Goal: Task Accomplishment & Management: Manage account settings

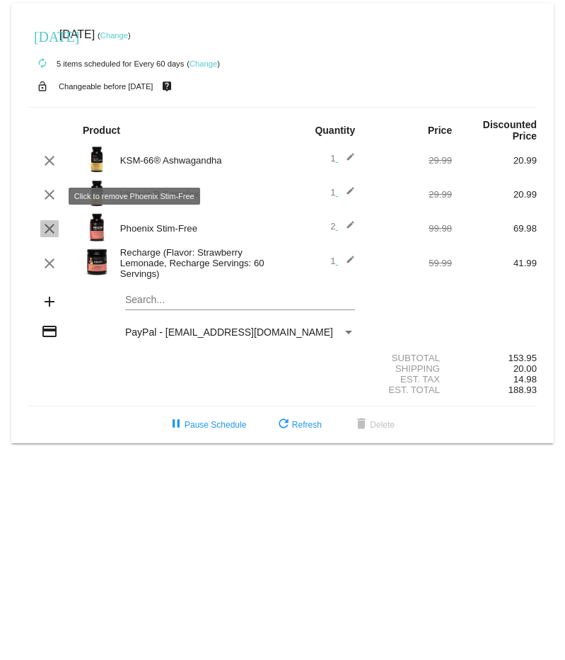
click at [47, 220] on mat-icon "clear" at bounding box center [49, 228] width 17 height 17
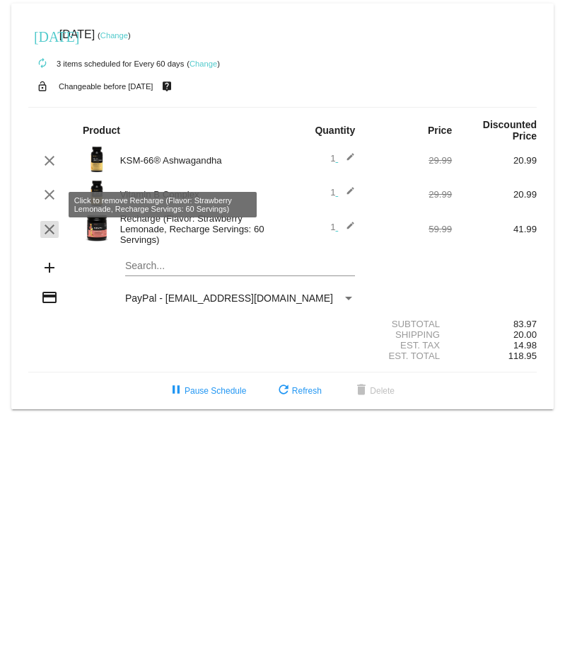
click at [48, 221] on mat-icon "clear" at bounding box center [49, 229] width 17 height 17
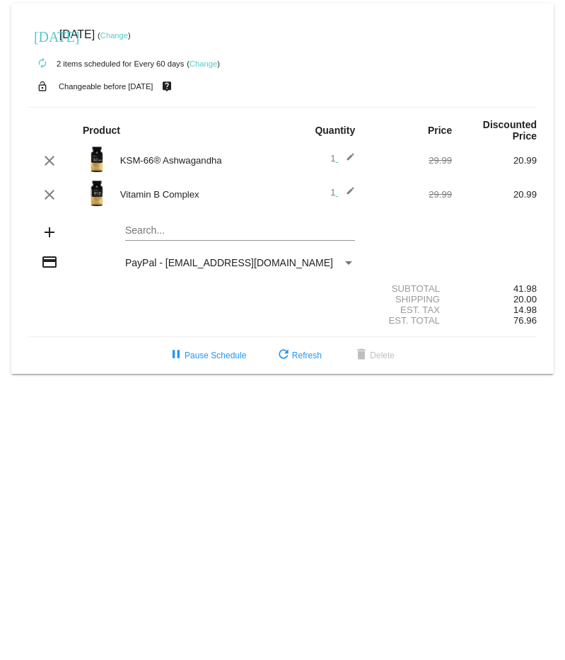
click at [182, 202] on mat-card "[DATE] [DATE] ( Change ) autorenew 2 items scheduled for Every 60 days ( Change…" at bounding box center [282, 189] width 543 height 370
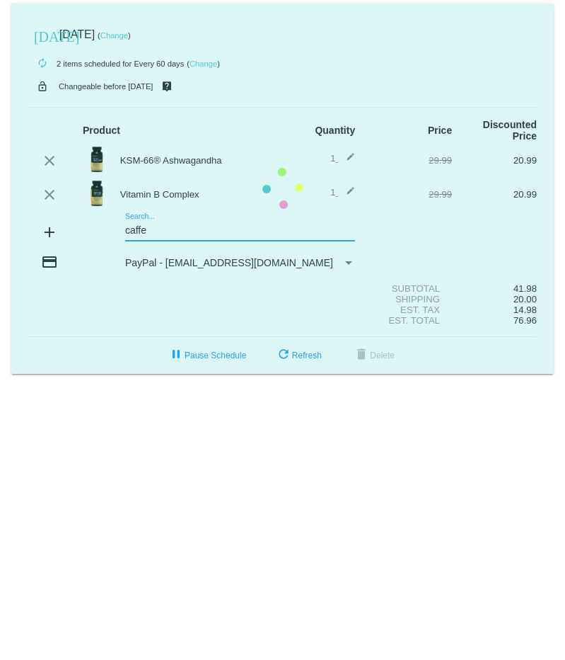
click at [149, 205] on mat-card "[DATE] [DATE] ( Change ) autorenew 2 items scheduled for Every 60 days ( Change…" at bounding box center [282, 189] width 543 height 370
click at [145, 204] on mat-card "[DATE] [DATE] ( Change ) autorenew 2 items scheduled for Every 60 days ( Change…" at bounding box center [282, 189] width 543 height 370
drag, startPoint x: 145, startPoint y: 204, endPoint x: 137, endPoint y: 205, distance: 7.8
click at [144, 204] on mat-card "[DATE] [DATE] ( Change ) autorenew 2 items scheduled for Every 60 days ( Change…" at bounding box center [282, 189] width 543 height 370
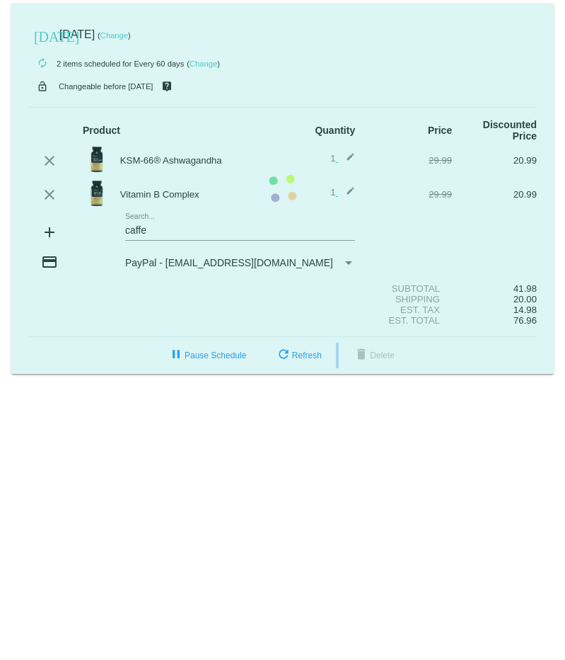
click at [137, 205] on mat-card "[DATE] [DATE] ( Change ) autorenew 2 items scheduled for Every 60 days ( Change…" at bounding box center [282, 189] width 543 height 370
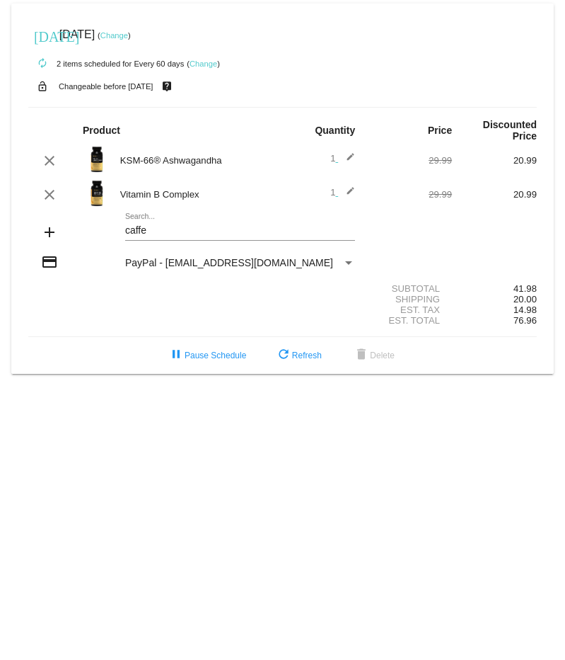
click at [137, 205] on mat-card "[DATE] [DATE] ( Change ) autorenew 2 items scheduled for Every 60 days ( Change…" at bounding box center [282, 189] width 543 height 370
type input "peak"
click at [166, 238] on div "Peak" at bounding box center [240, 255] width 230 height 34
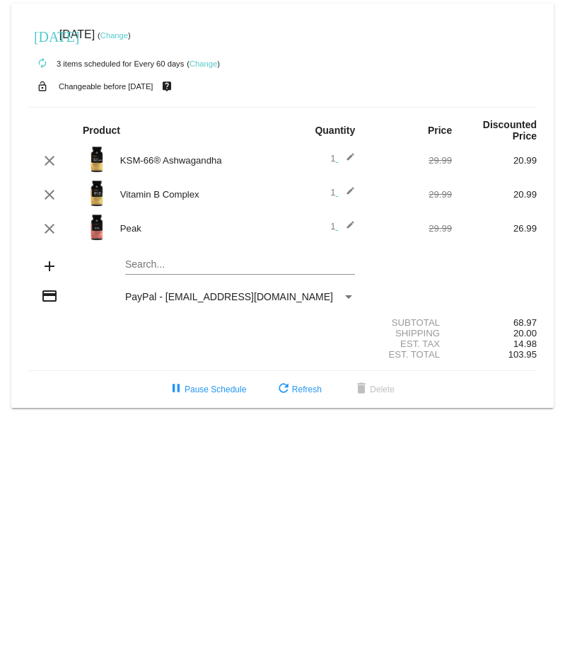
click at [351, 220] on mat-icon "edit" at bounding box center [346, 228] width 17 height 17
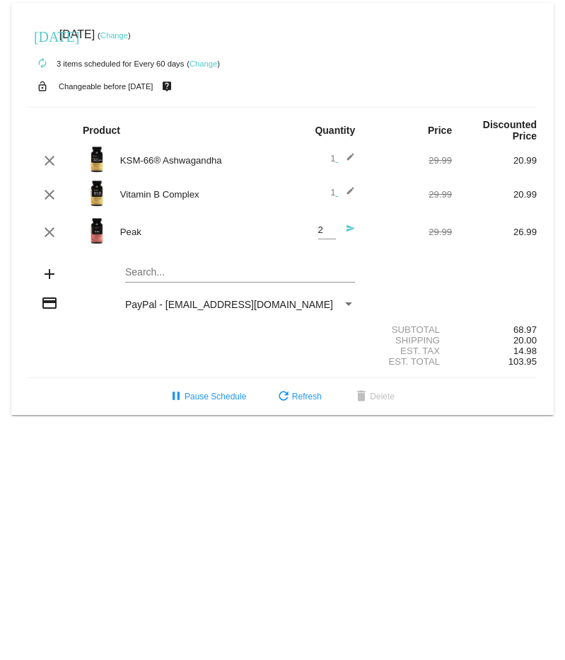
type input "2"
click at [330, 225] on input "2" at bounding box center [327, 230] width 18 height 11
click at [355, 224] on mat-icon "send" at bounding box center [346, 232] width 17 height 17
